Goal: Entertainment & Leisure: Consume media (video, audio)

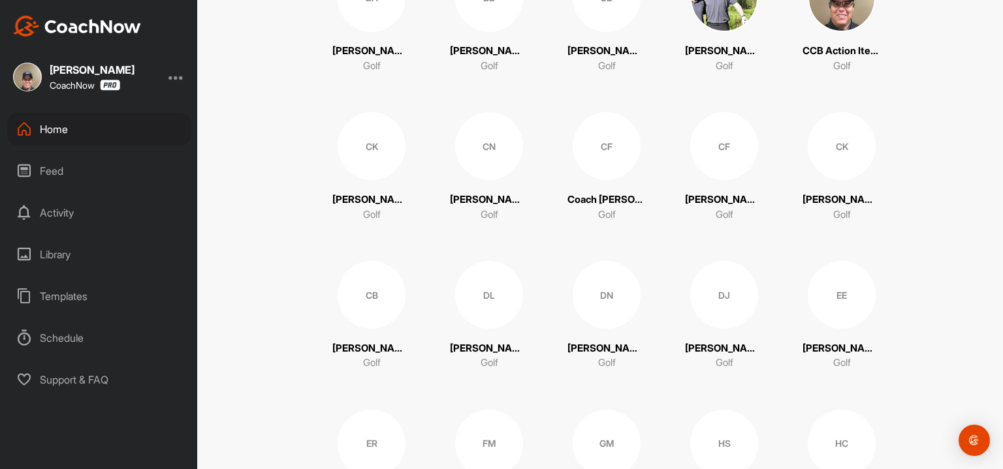
scroll to position [512, 0]
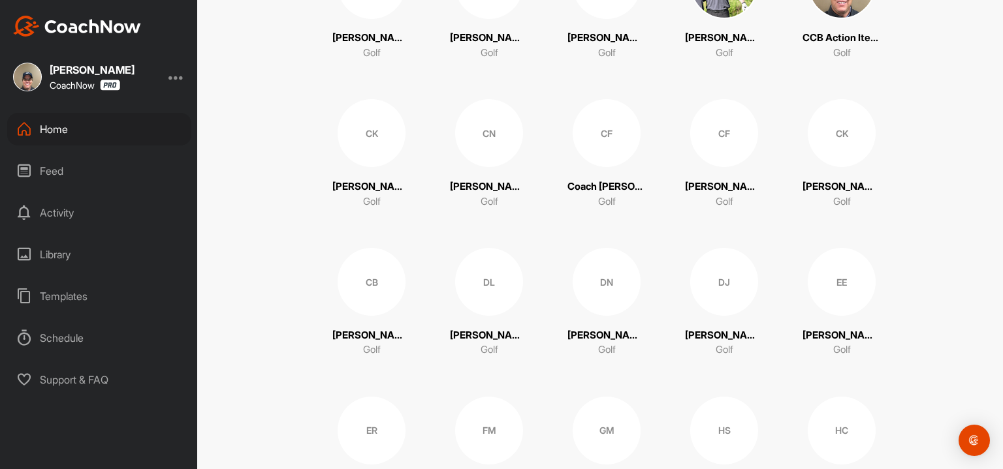
click at [51, 251] on div "Library" at bounding box center [99, 254] width 184 height 33
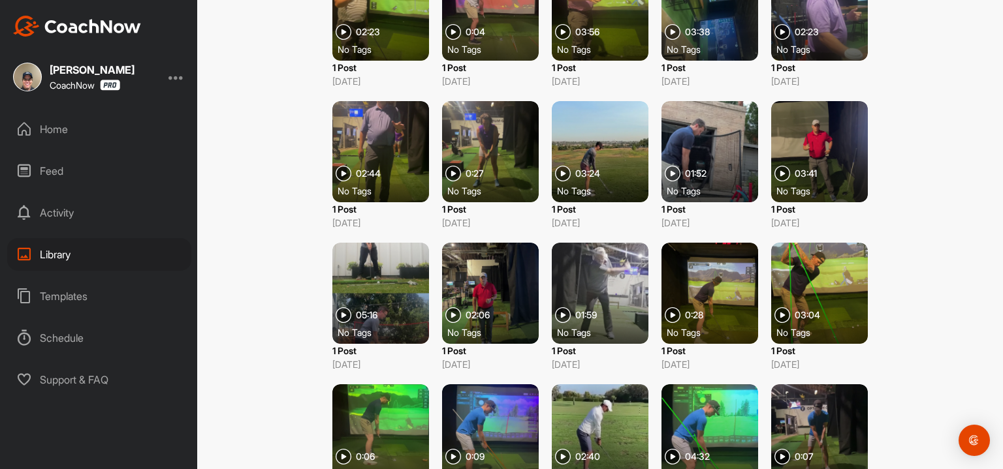
scroll to position [717, 0]
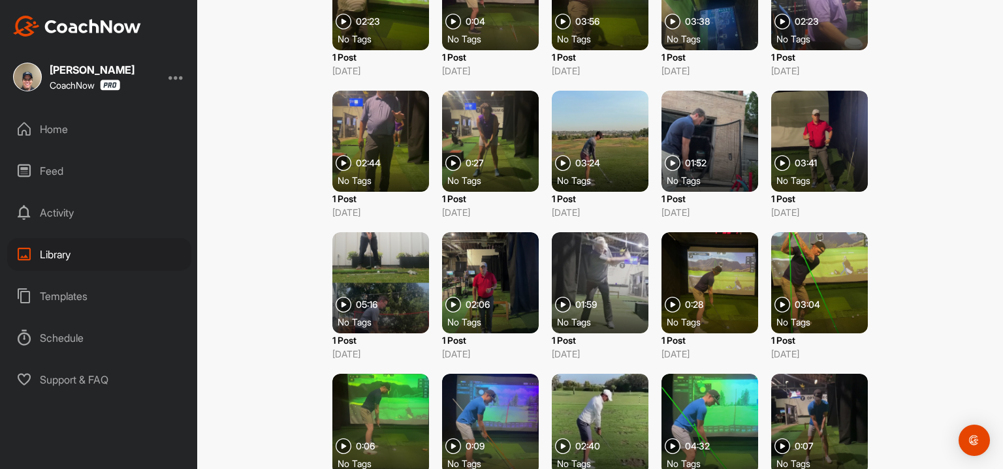
click at [817, 133] on div at bounding box center [819, 141] width 97 height 101
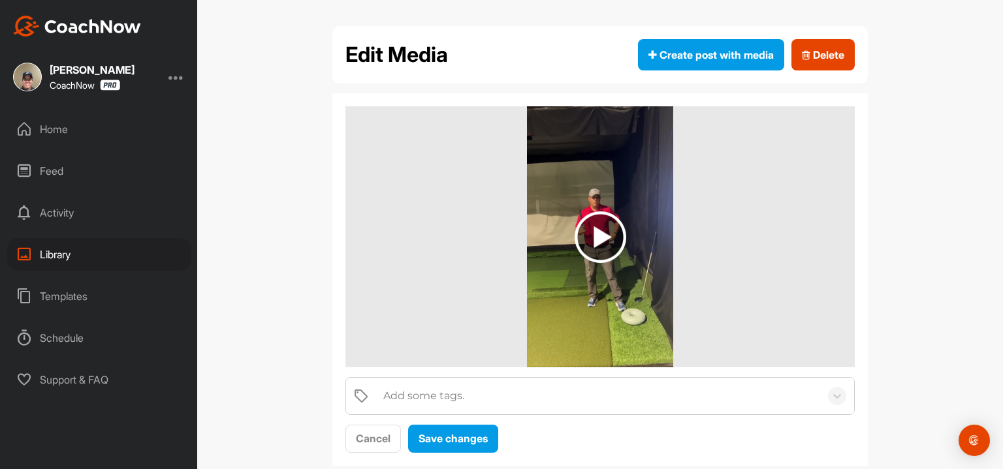
click at [587, 239] on img at bounding box center [600, 237] width 52 height 52
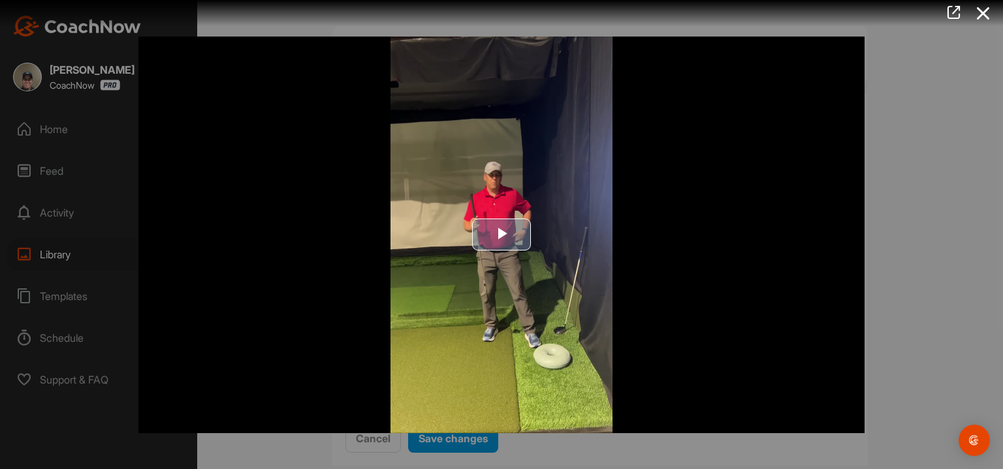
click at [501, 235] on span "Video Player" at bounding box center [501, 235] width 0 height 0
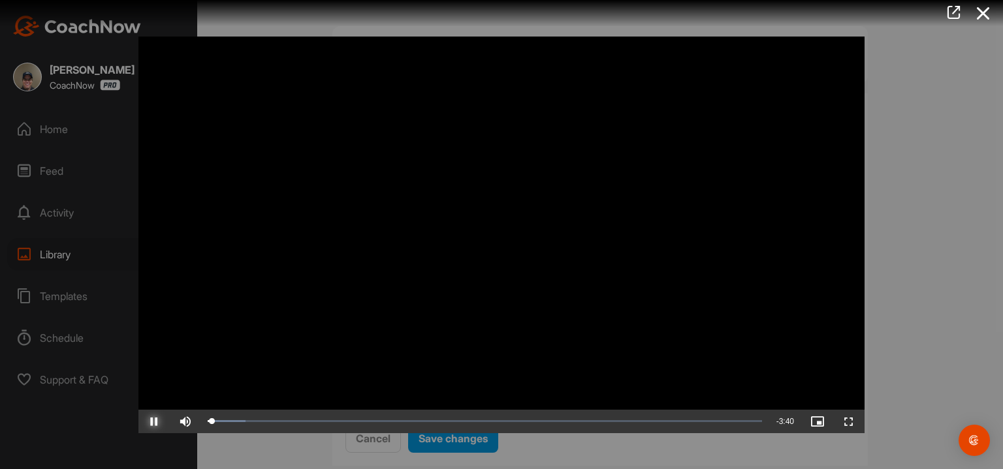
click at [149, 422] on span "Video Player" at bounding box center [153, 422] width 31 height 0
drag, startPoint x: 215, startPoint y: 420, endPoint x: 263, endPoint y: 419, distance: 48.3
click at [263, 420] on div "0:22" at bounding box center [235, 422] width 55 height 4
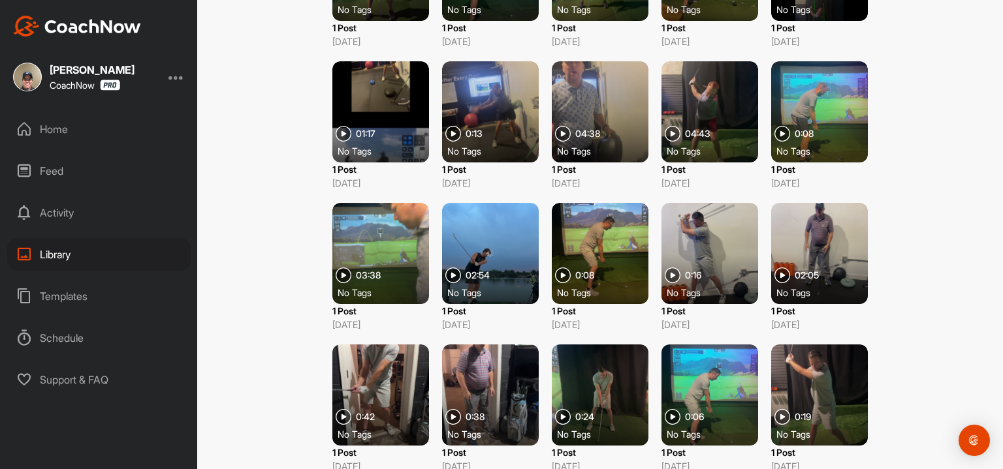
scroll to position [2453, 0]
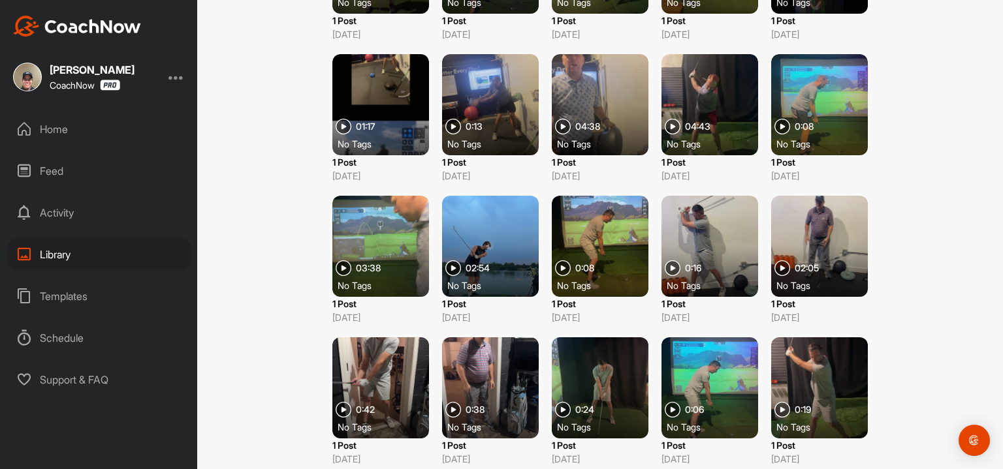
click at [371, 237] on div at bounding box center [380, 246] width 97 height 101
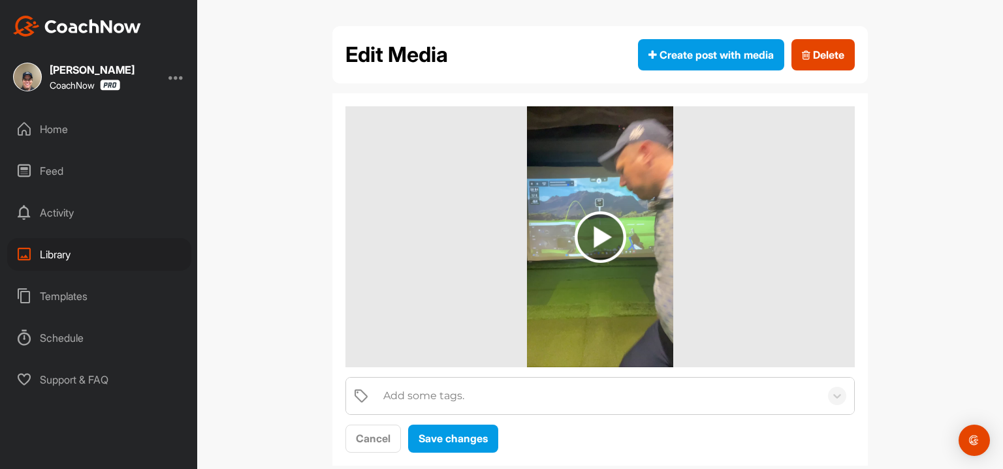
click at [608, 225] on img at bounding box center [600, 237] width 52 height 52
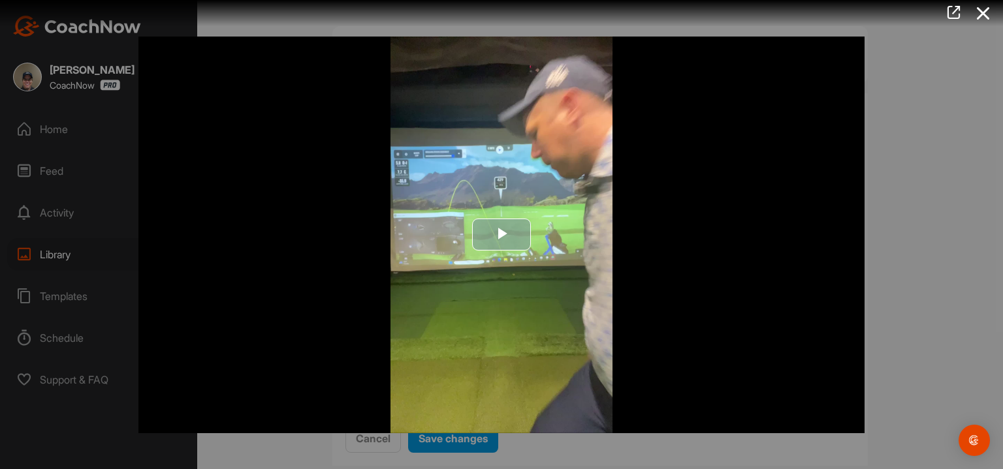
click at [501, 235] on span "Video Player" at bounding box center [501, 235] width 0 height 0
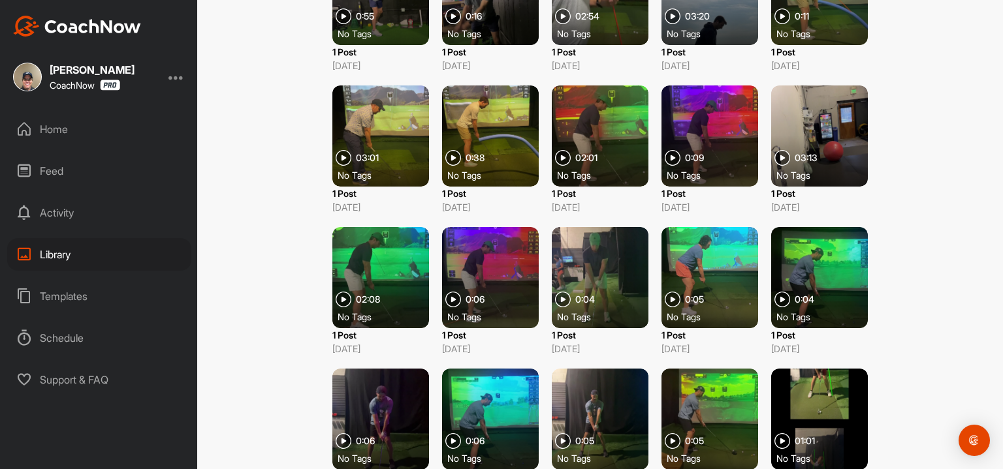
scroll to position [2000, 0]
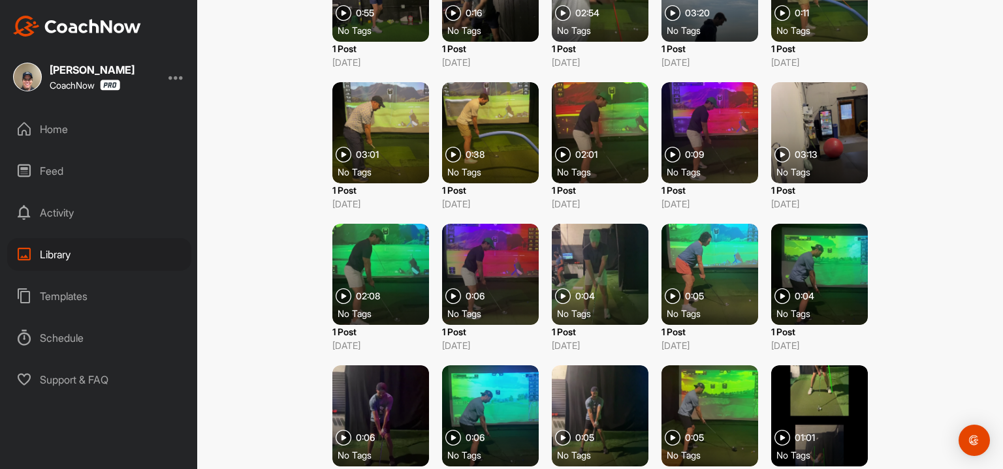
click at [402, 120] on div at bounding box center [380, 132] width 97 height 101
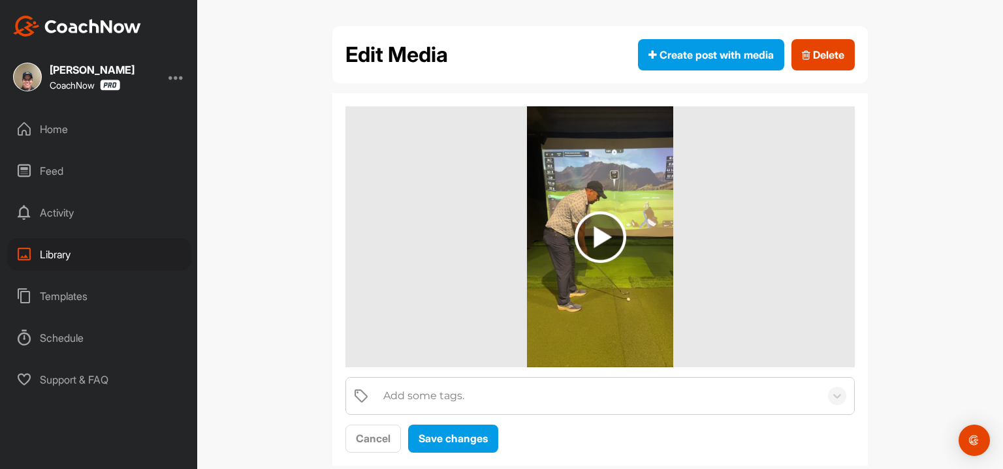
click at [595, 237] on img at bounding box center [600, 237] width 52 height 52
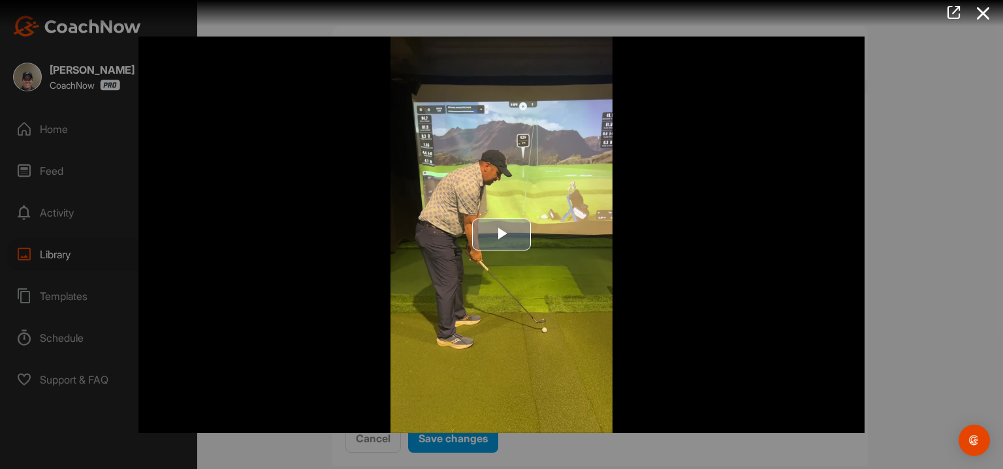
click at [501, 235] on span "Video Player" at bounding box center [501, 235] width 0 height 0
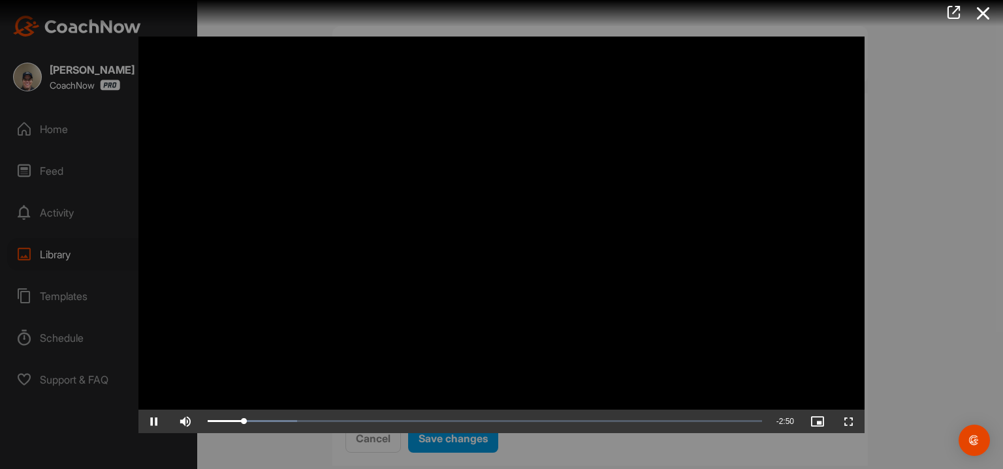
drag, startPoint x: 513, startPoint y: 234, endPoint x: 151, endPoint y: 38, distance: 412.1
click at [151, 38] on video "Video Player" at bounding box center [501, 235] width 726 height 397
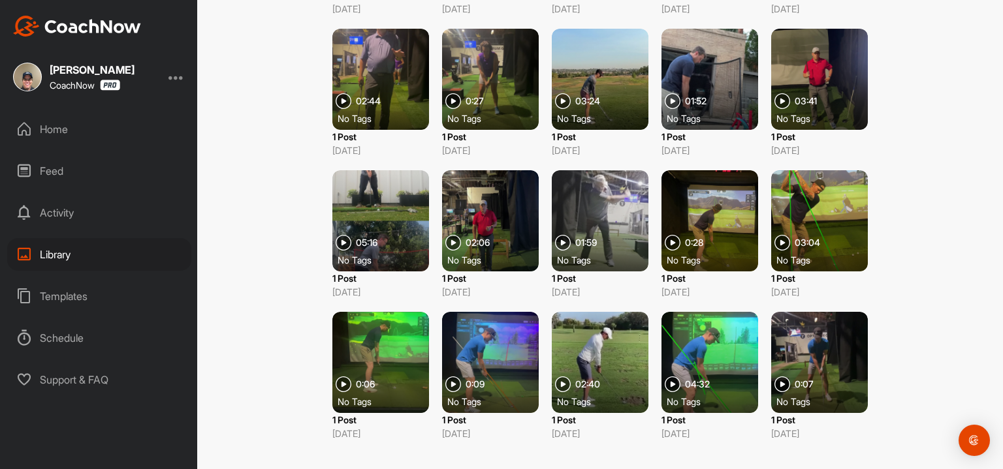
scroll to position [779, 0]
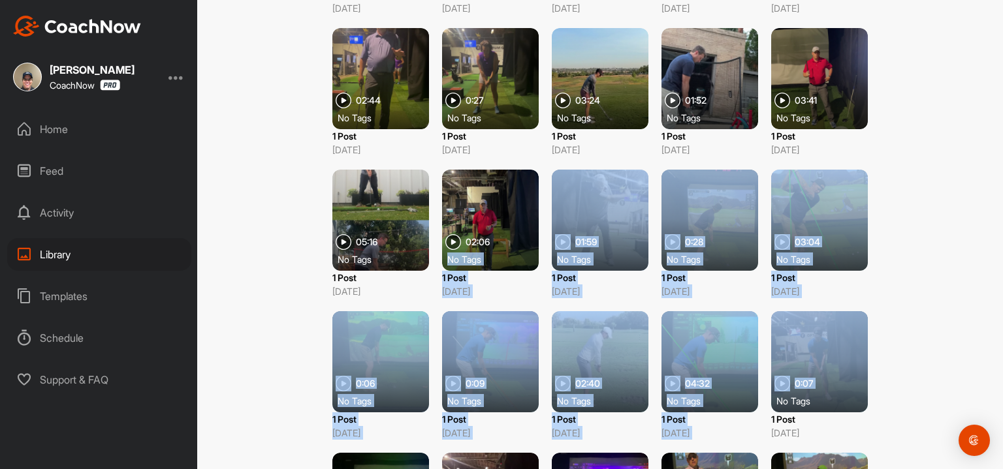
click at [443, 251] on div "0:45 No Tags 1 Post [DATE] 0:24 No Tags 1 Post [DATE] 0:27 No Tags 1 Post [DATE…" at bounding box center [599, 163] width 535 height 1687
